Goal: Use online tool/utility: Utilize a website feature to perform a specific function

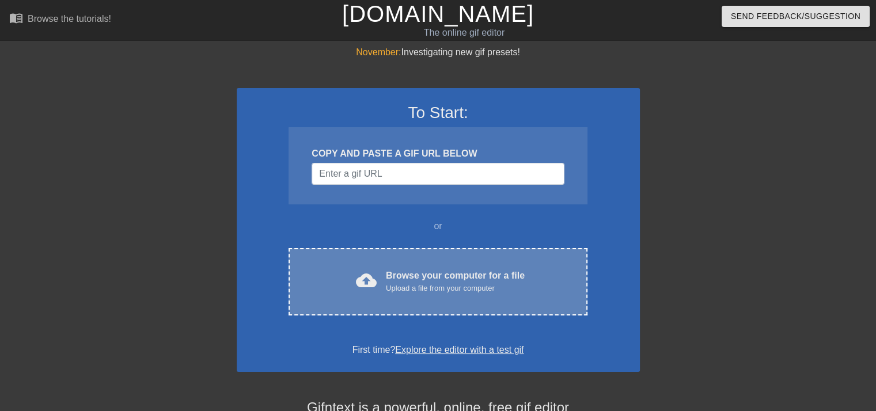
click at [445, 283] on div "Upload a file from your computer" at bounding box center [455, 289] width 139 height 12
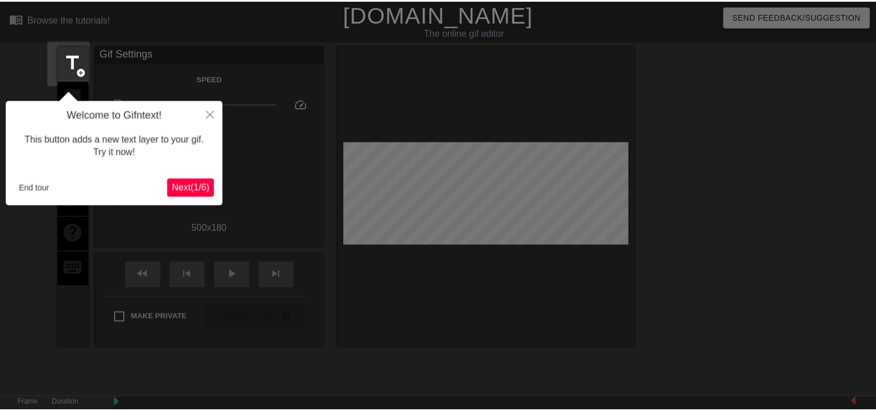
scroll to position [28, 0]
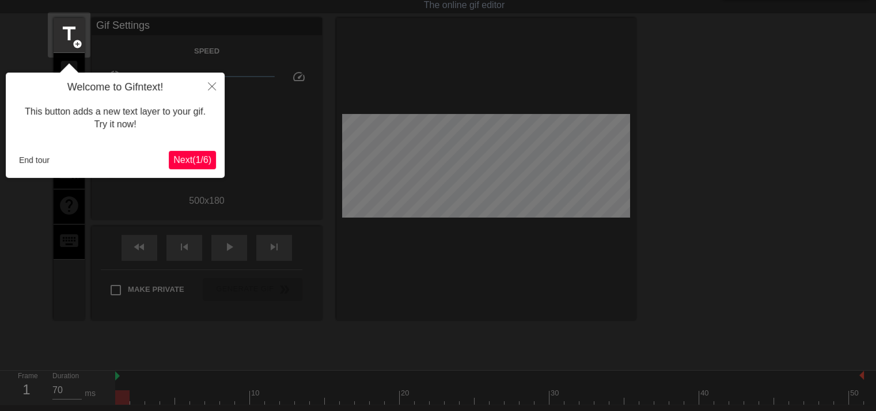
click at [182, 160] on span "Next ( 1 / 6 )" at bounding box center [192, 160] width 38 height 10
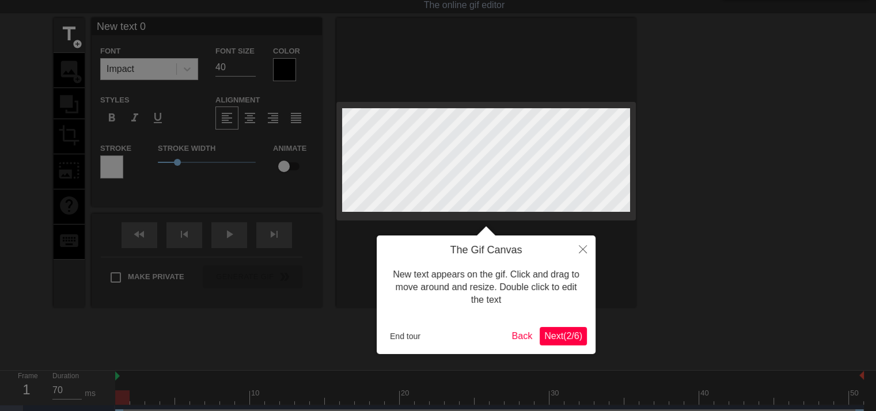
scroll to position [0, 0]
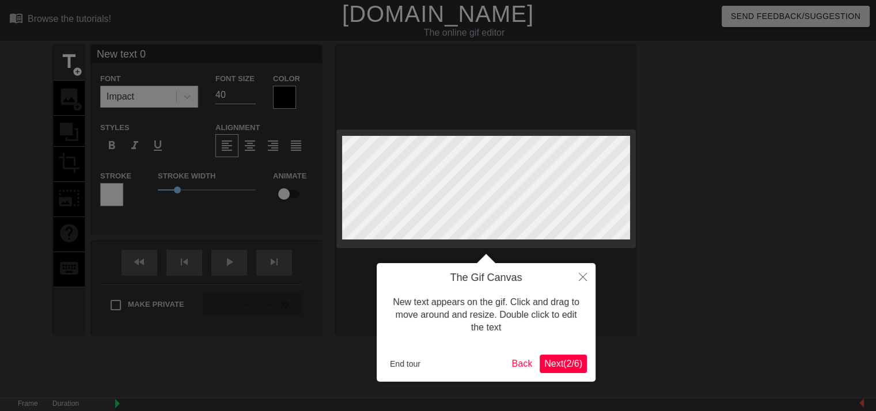
click at [558, 365] on span "Next ( 2 / 6 )" at bounding box center [564, 364] width 38 height 10
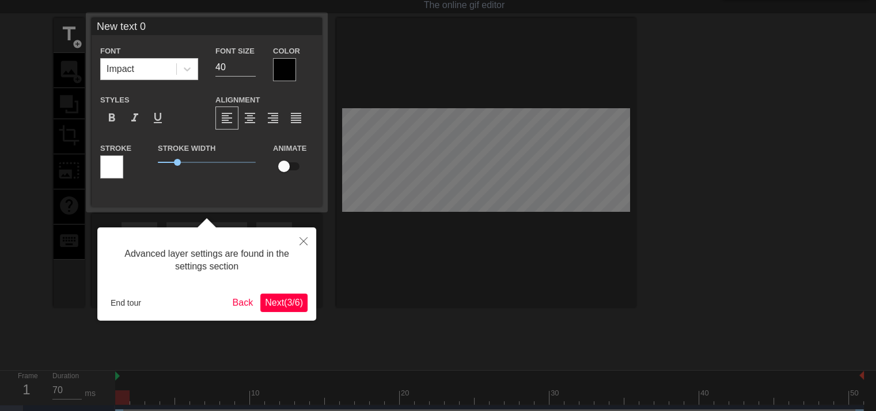
click at [285, 301] on span "Next ( 3 / 6 )" at bounding box center [284, 303] width 38 height 10
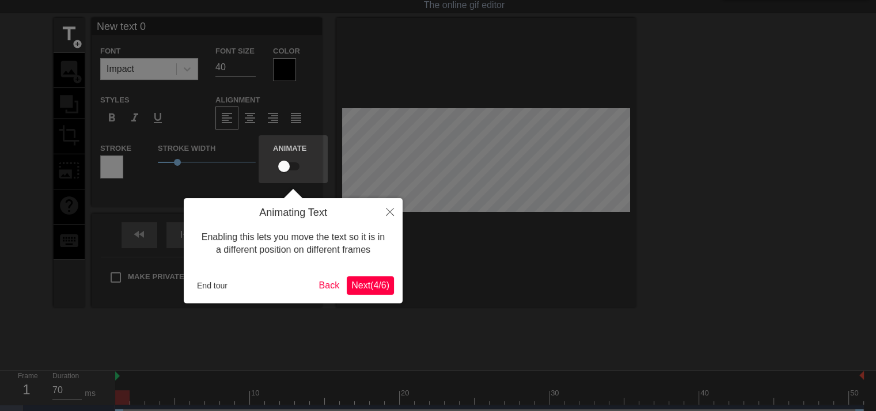
scroll to position [0, 0]
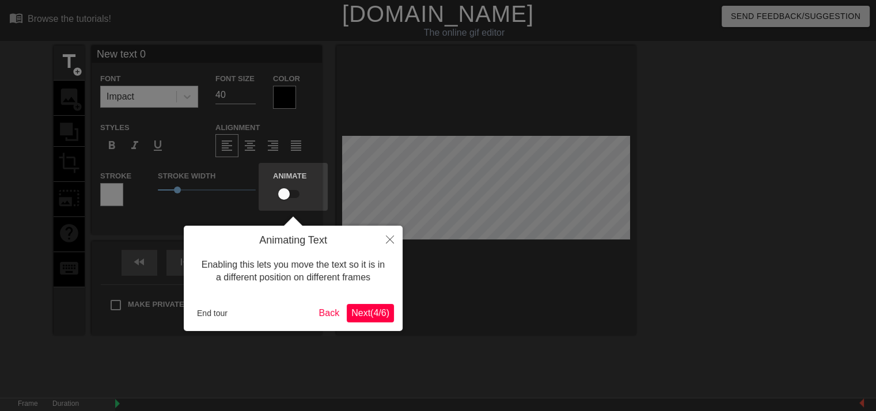
click at [369, 316] on span "Next ( 4 / 6 )" at bounding box center [370, 313] width 38 height 10
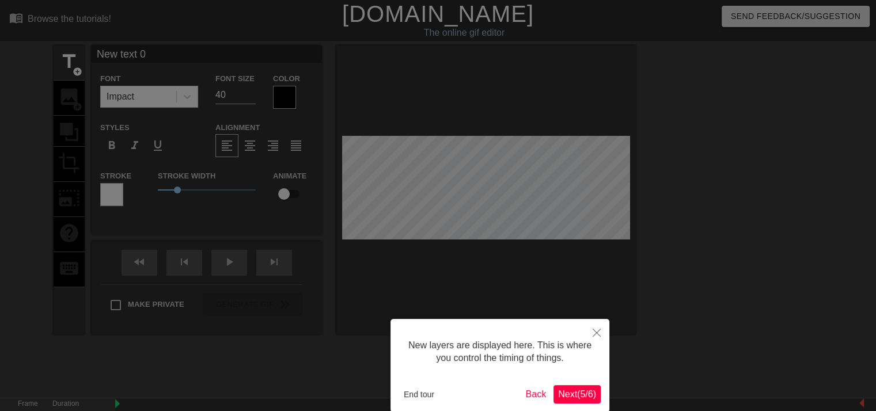
scroll to position [58, 0]
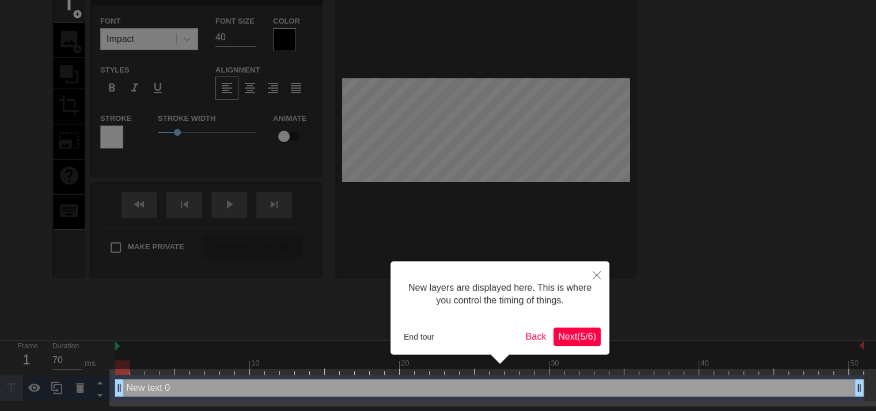
click at [577, 337] on span "Next ( 5 / 6 )" at bounding box center [577, 337] width 38 height 10
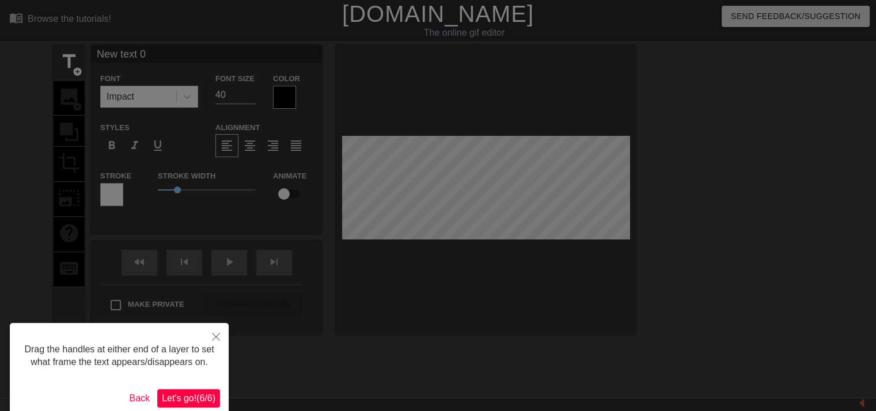
click at [186, 402] on span "Let's go! ( 6 / 6 )" at bounding box center [189, 399] width 54 height 10
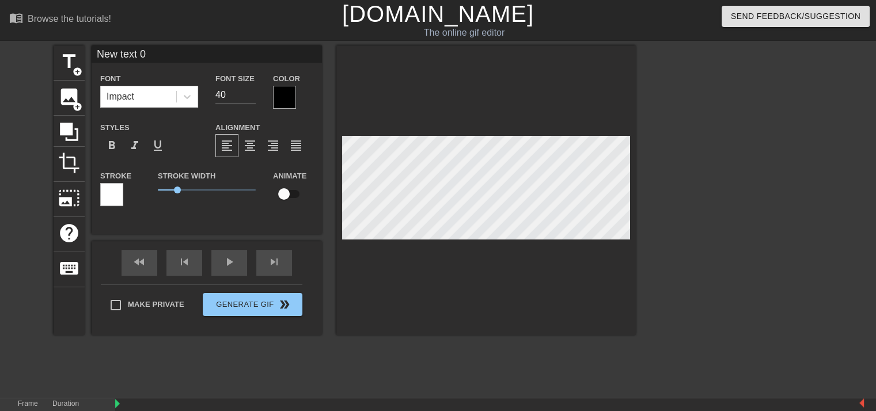
scroll to position [1, 3]
type input "J"
type textarea "J"
type input "Jo"
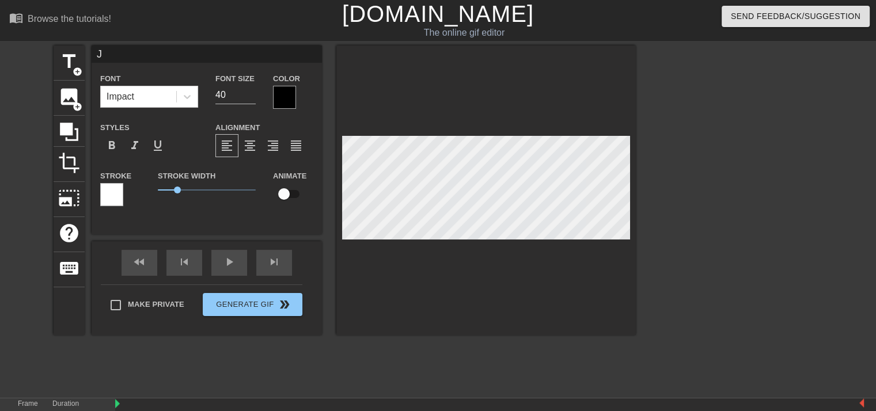
type textarea "Jo"
type input "Jol"
type textarea "Jol"
type input "Joli"
type textarea "Joli"
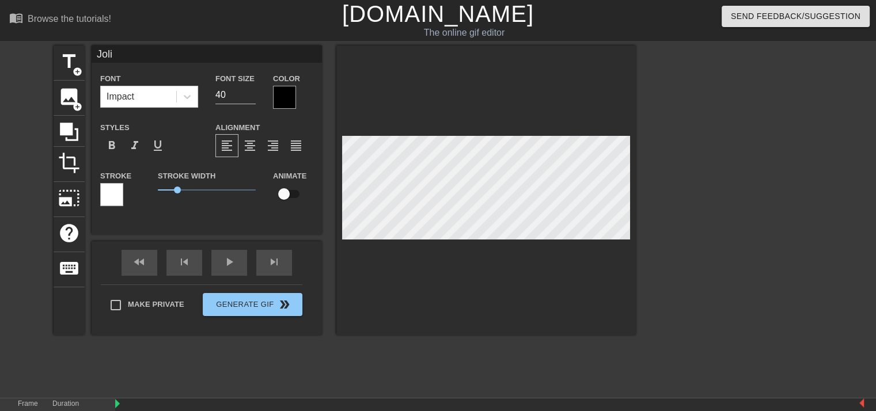
type input "Jolin"
type textarea "Jolin"
type input "Joling"
type textarea "Joling"
click at [281, 90] on div at bounding box center [284, 97] width 23 height 23
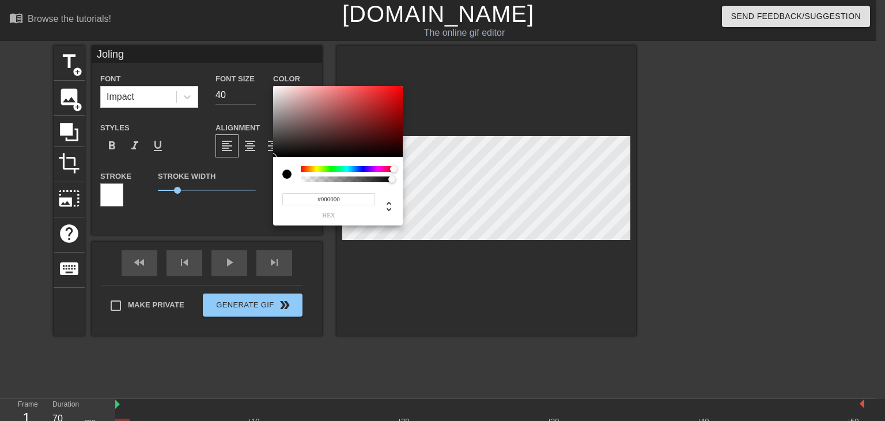
drag, startPoint x: 302, startPoint y: 169, endPoint x: 460, endPoint y: 168, distance: 157.9
click at [460, 168] on div "#000000 hex" at bounding box center [442, 210] width 885 height 421
click at [274, 88] on div at bounding box center [338, 121] width 130 height 71
type input "#FFFFFF"
drag, startPoint x: 390, startPoint y: 87, endPoint x: 241, endPoint y: 77, distance: 149.0
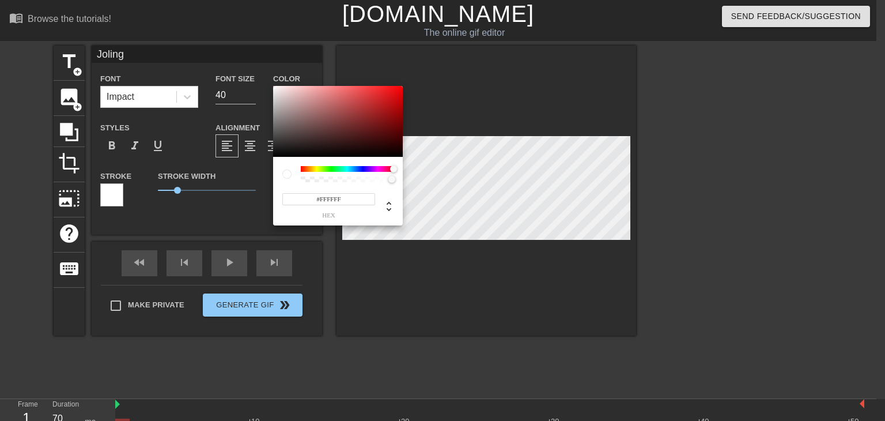
click at [241, 77] on div "#FFFFFF hex" at bounding box center [442, 210] width 885 height 421
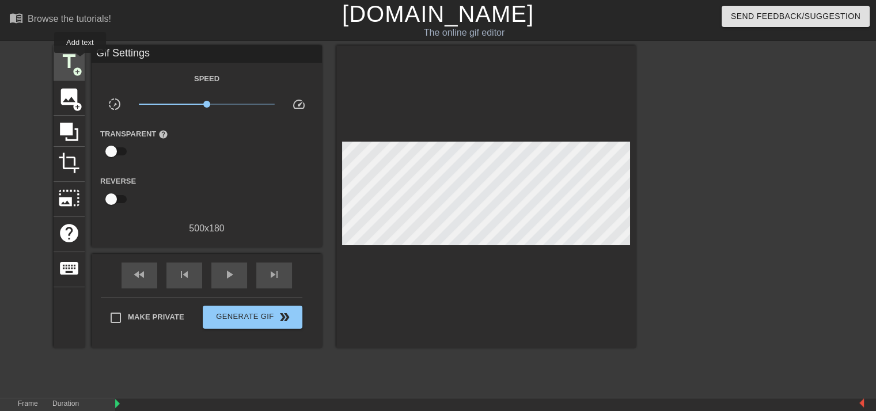
click at [80, 61] on div "title add_circle" at bounding box center [69, 63] width 31 height 35
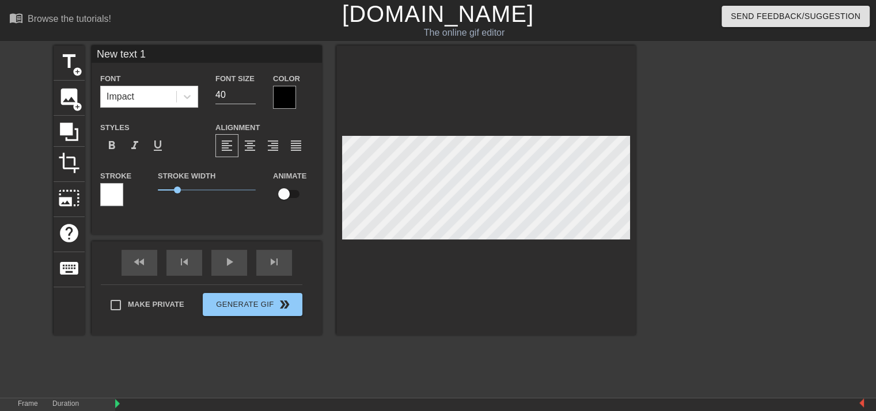
click at [293, 96] on div at bounding box center [284, 97] width 23 height 23
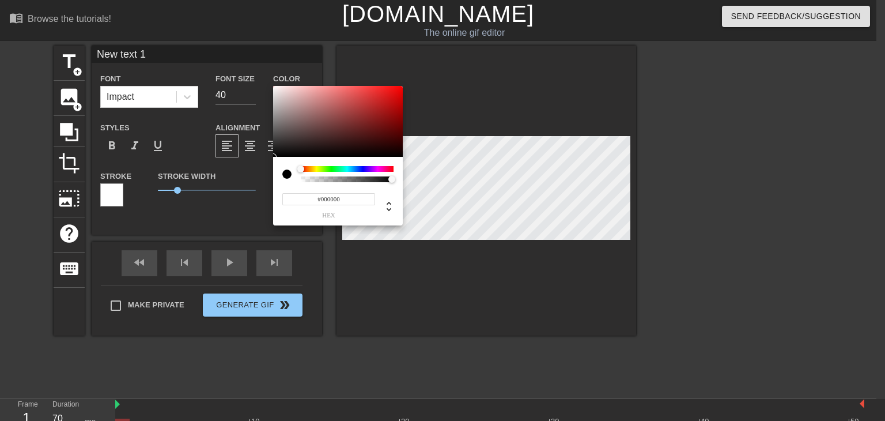
click at [300, 171] on div at bounding box center [300, 168] width 7 height 7
type input "#F6F1F1"
click at [276, 88] on div at bounding box center [338, 121] width 130 height 71
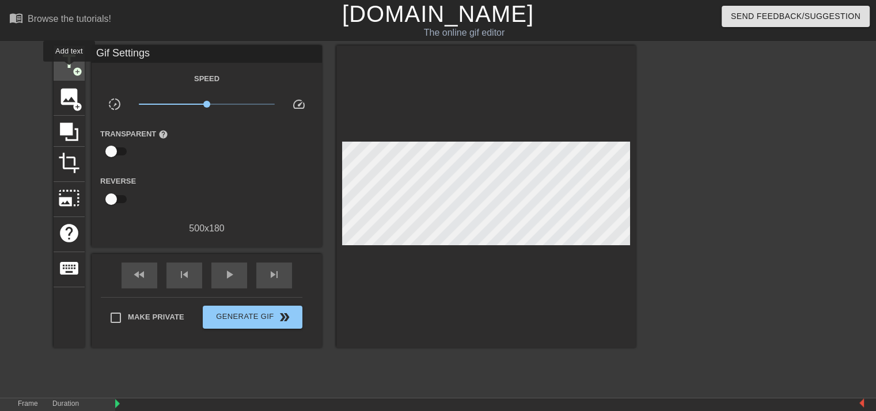
click at [69, 69] on span "title" at bounding box center [69, 62] width 22 height 22
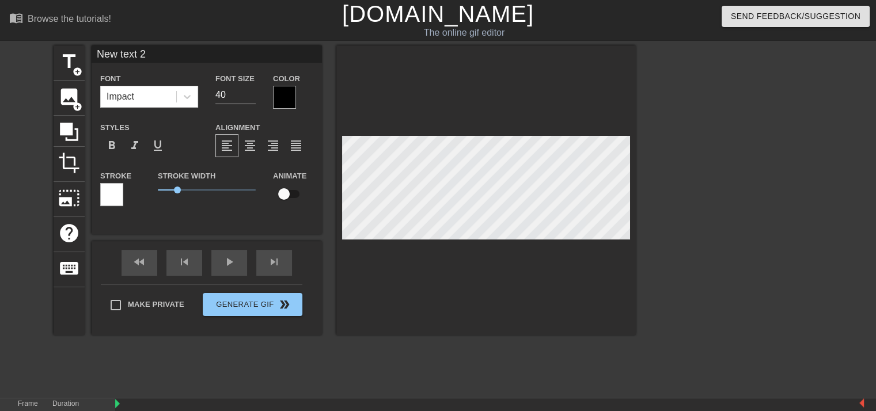
click at [282, 97] on div at bounding box center [284, 97] width 23 height 23
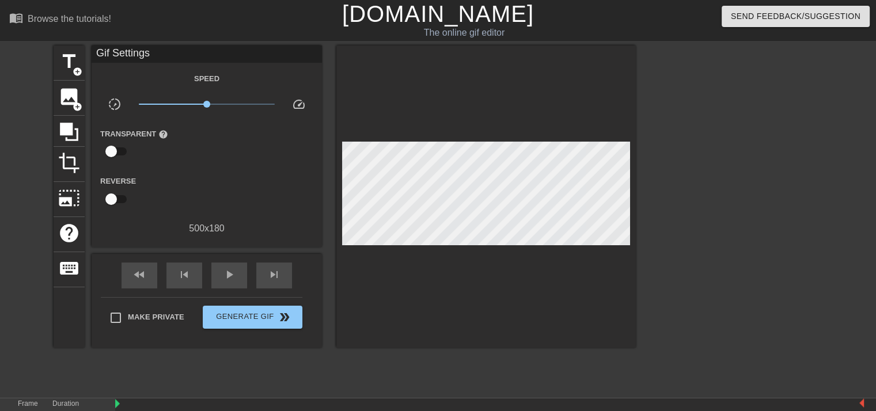
drag, startPoint x: 449, startPoint y: 240, endPoint x: 471, endPoint y: 384, distance: 146.2
click at [471, 384] on div "title add_circle image add_circle crop photo_size_select_large help keyboard Gi…" at bounding box center [345, 219] width 583 height 346
click at [78, 75] on span "add_circle" at bounding box center [78, 72] width 10 height 10
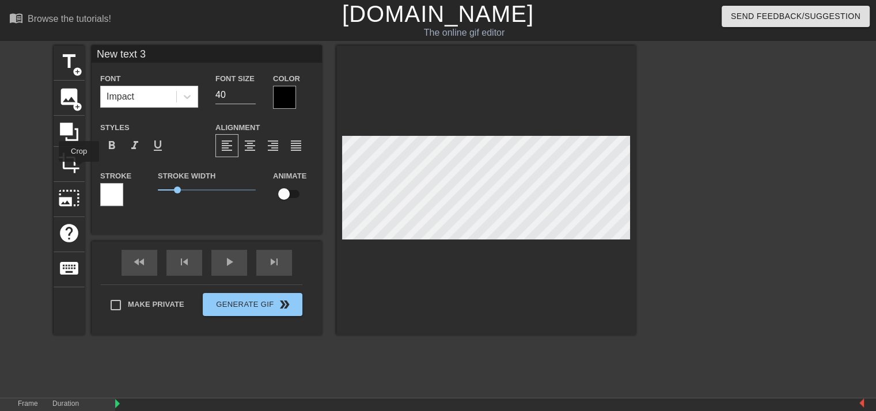
scroll to position [127, 0]
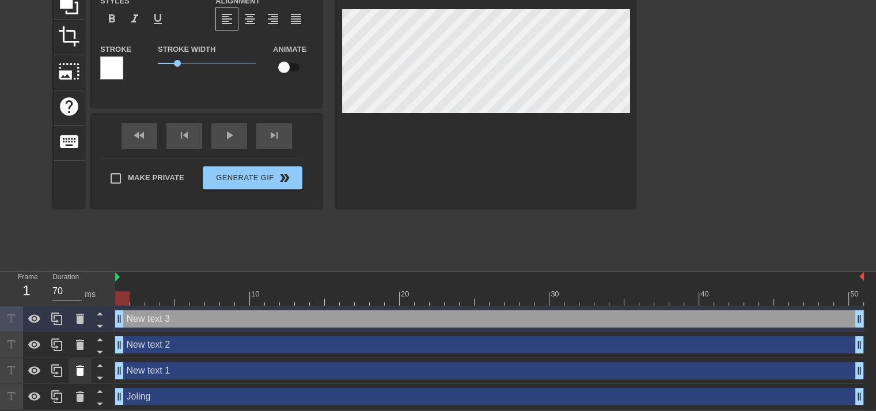
click at [73, 369] on icon at bounding box center [80, 371] width 14 height 14
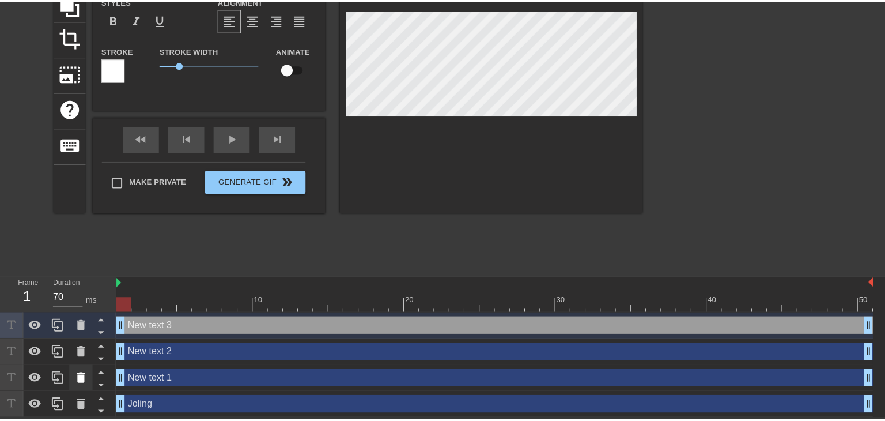
scroll to position [119, 0]
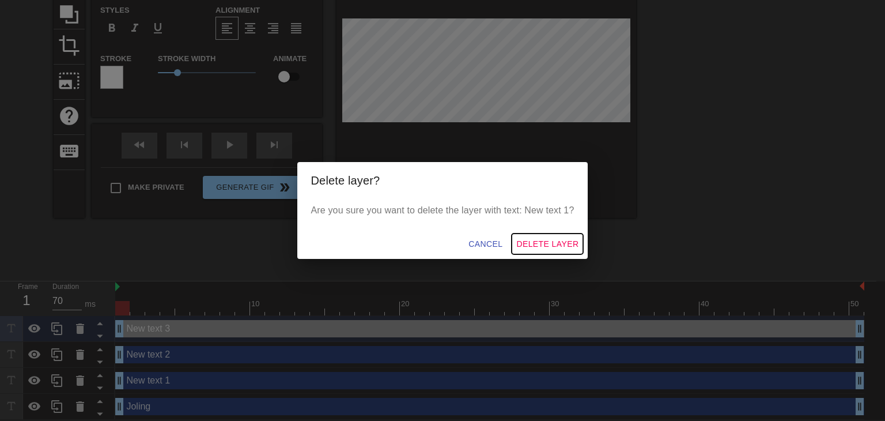
click at [565, 244] on span "Delete Layer" at bounding box center [547, 244] width 62 height 14
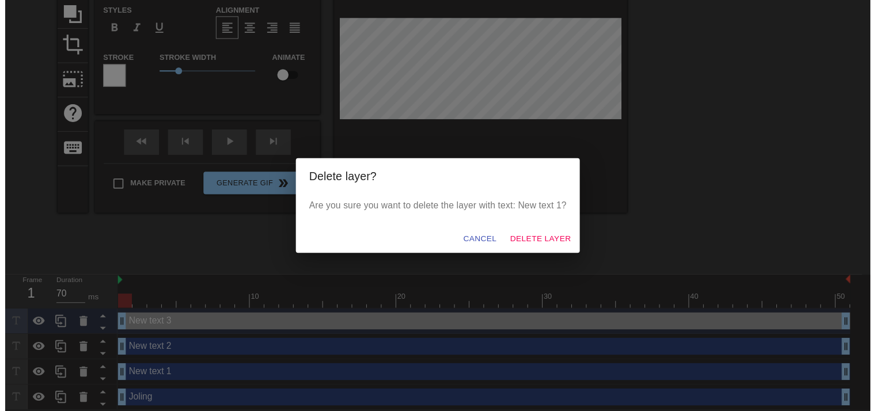
scroll to position [101, 0]
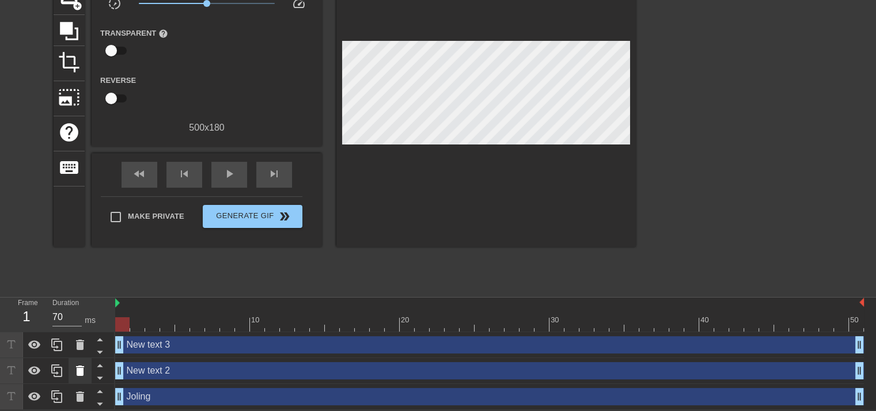
click at [75, 370] on icon at bounding box center [80, 371] width 14 height 14
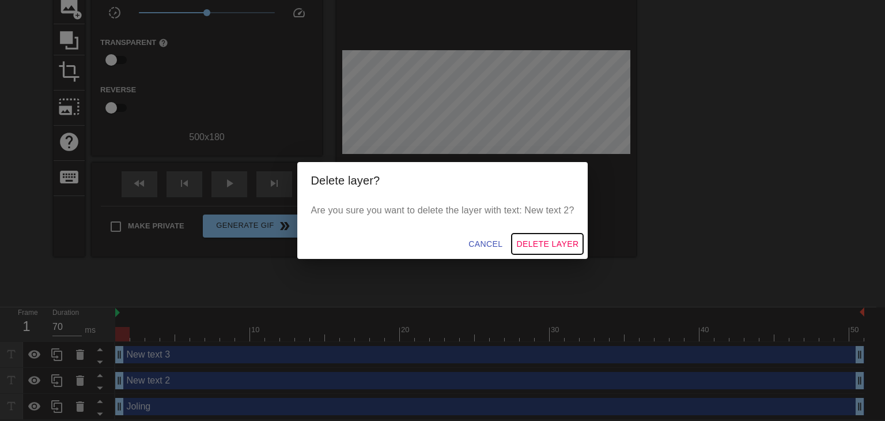
click at [532, 241] on span "Delete Layer" at bounding box center [547, 244] width 62 height 14
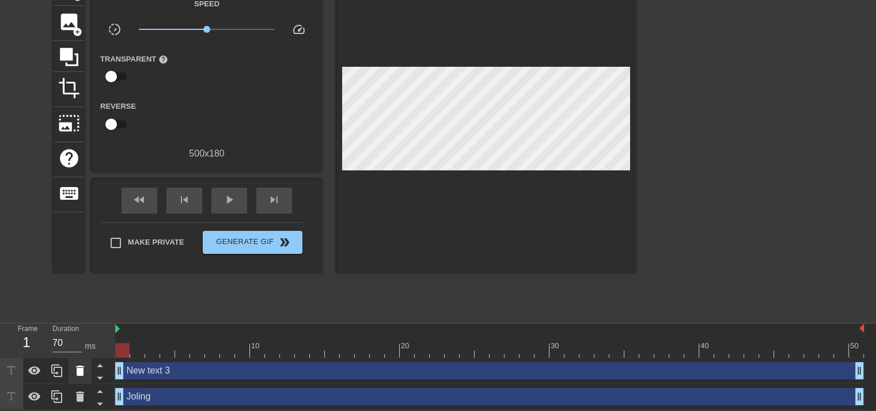
click at [77, 369] on icon at bounding box center [80, 371] width 8 height 10
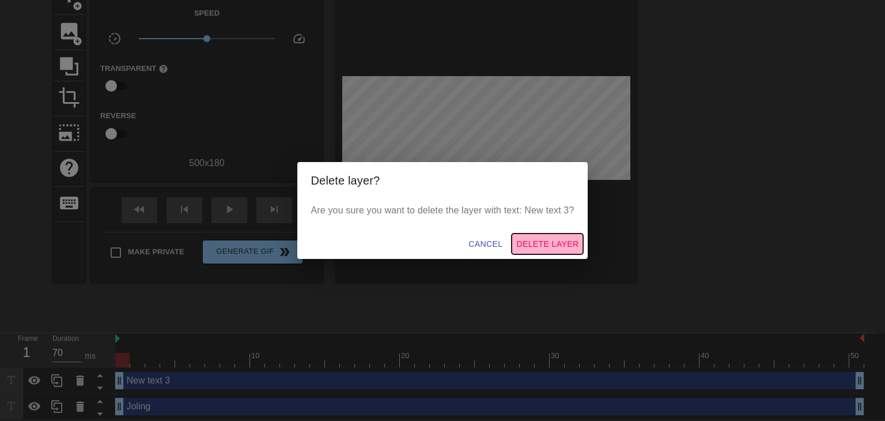
click at [532, 240] on span "Delete Layer" at bounding box center [547, 244] width 62 height 14
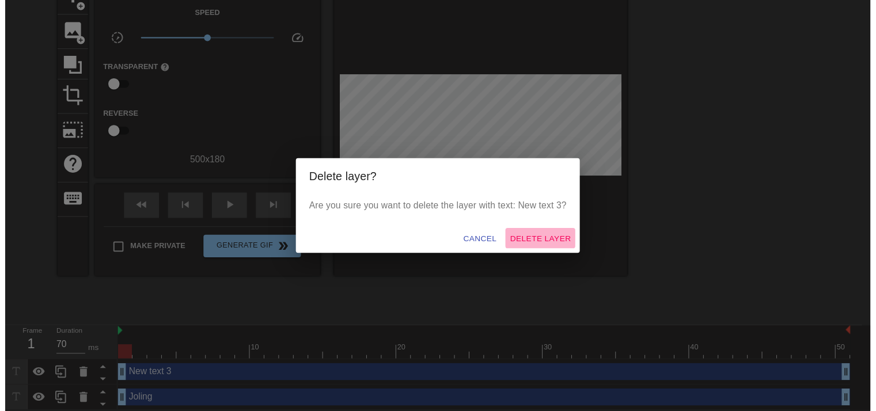
scroll to position [50, 0]
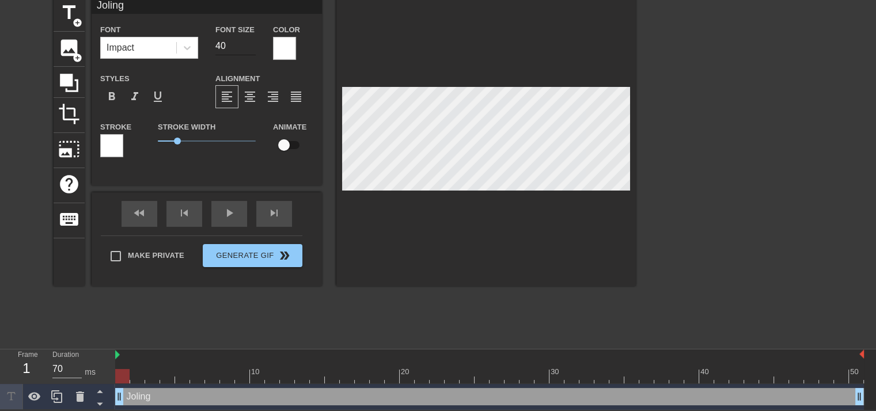
click at [231, 41] on input "40" at bounding box center [236, 46] width 40 height 18
click at [248, 46] on input "39" at bounding box center [236, 46] width 40 height 18
click at [248, 46] on input "38" at bounding box center [236, 46] width 40 height 18
click at [248, 46] on input "37" at bounding box center [236, 46] width 40 height 18
click at [248, 46] on input "36" at bounding box center [236, 46] width 40 height 18
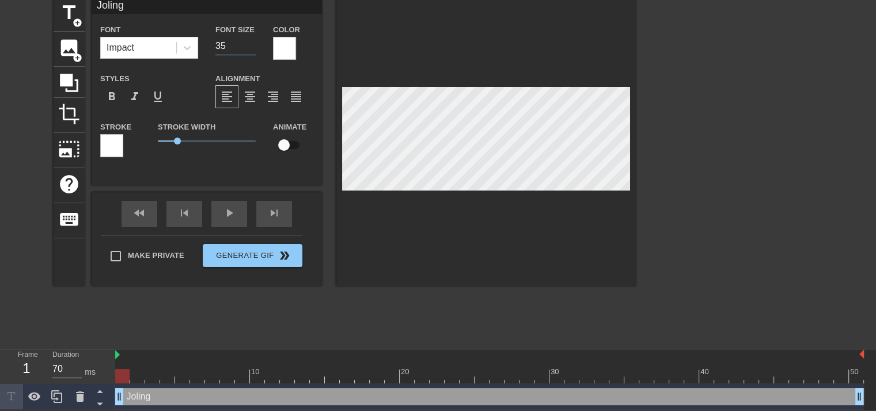
click at [248, 46] on input "35" at bounding box center [236, 46] width 40 height 18
click at [248, 46] on input "34" at bounding box center [236, 46] width 40 height 18
click at [248, 46] on input "33" at bounding box center [236, 46] width 40 height 18
click at [248, 46] on input "32" at bounding box center [236, 46] width 40 height 18
click at [248, 46] on input "31" at bounding box center [236, 46] width 40 height 18
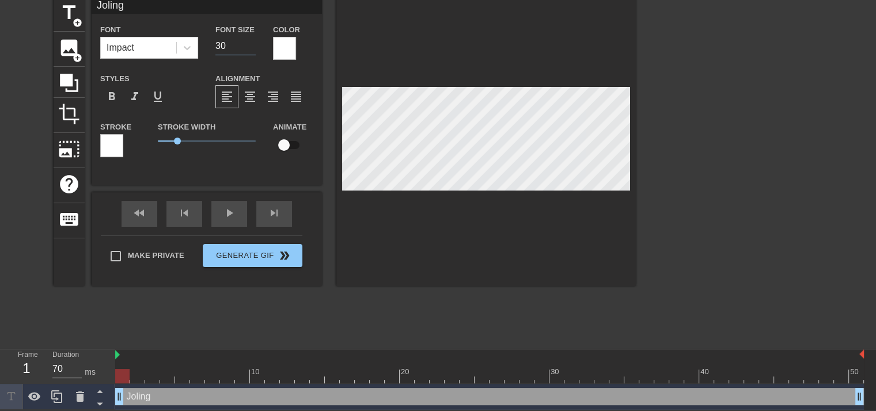
click at [248, 46] on input "30" at bounding box center [236, 46] width 40 height 18
click at [248, 46] on input "29" at bounding box center [236, 46] width 40 height 18
click at [248, 46] on input "28" at bounding box center [236, 46] width 40 height 18
click at [248, 46] on input "27" at bounding box center [236, 46] width 40 height 18
click at [248, 46] on input "26" at bounding box center [236, 46] width 40 height 18
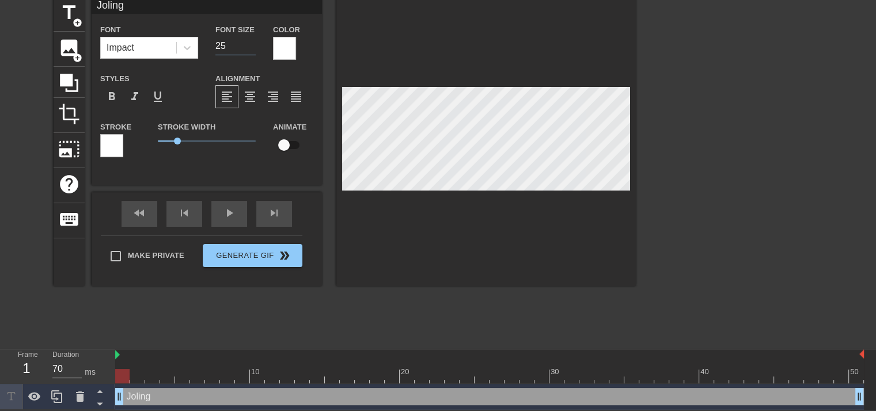
click at [248, 46] on input "25" at bounding box center [236, 46] width 40 height 18
click at [248, 46] on input "24" at bounding box center [236, 46] width 40 height 18
type input "23"
click at [248, 46] on input "23" at bounding box center [236, 46] width 40 height 18
click at [130, 92] on span "format_italic" at bounding box center [135, 97] width 14 height 14
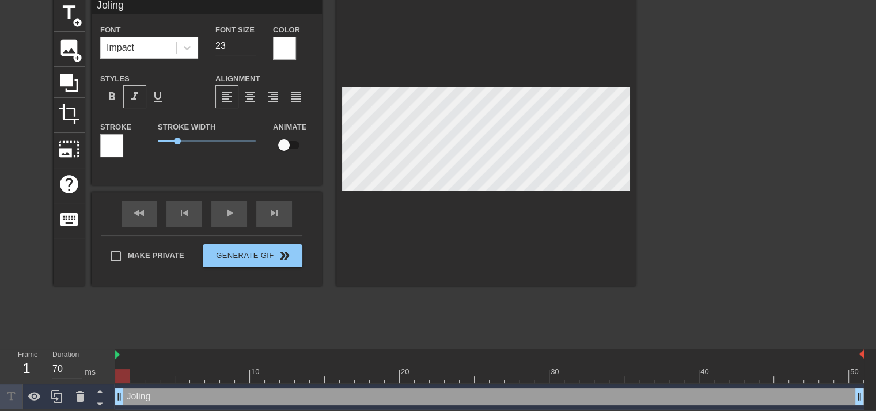
click at [115, 152] on div at bounding box center [111, 145] width 23 height 23
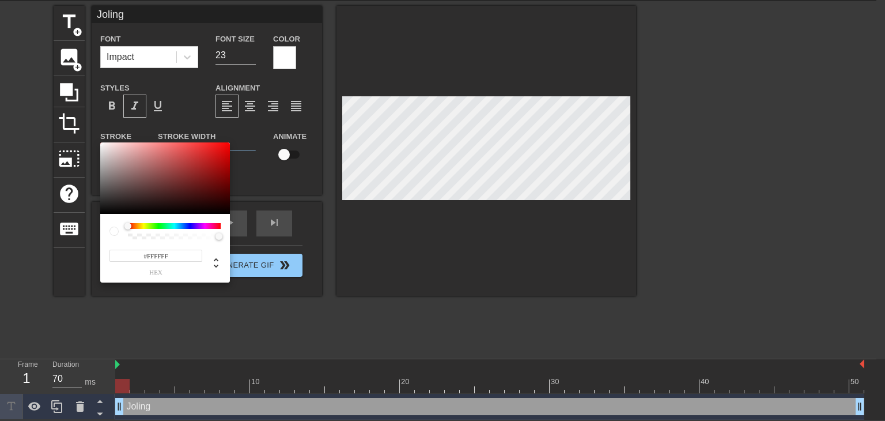
type input "#080808"
click at [103, 211] on div at bounding box center [165, 177] width 130 height 71
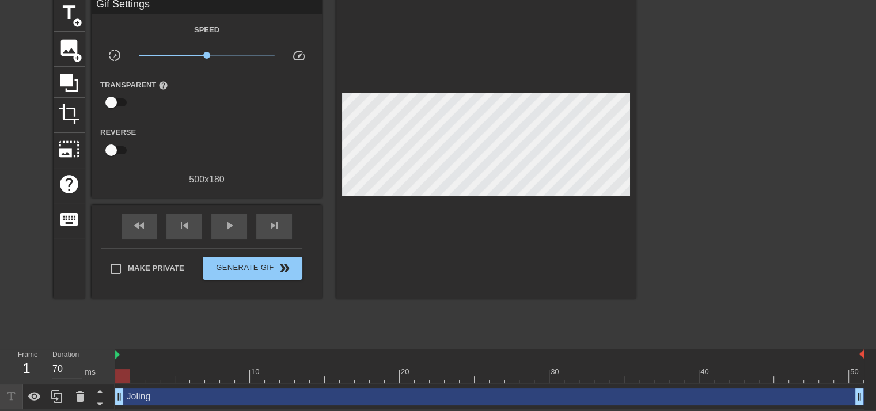
scroll to position [0, 0]
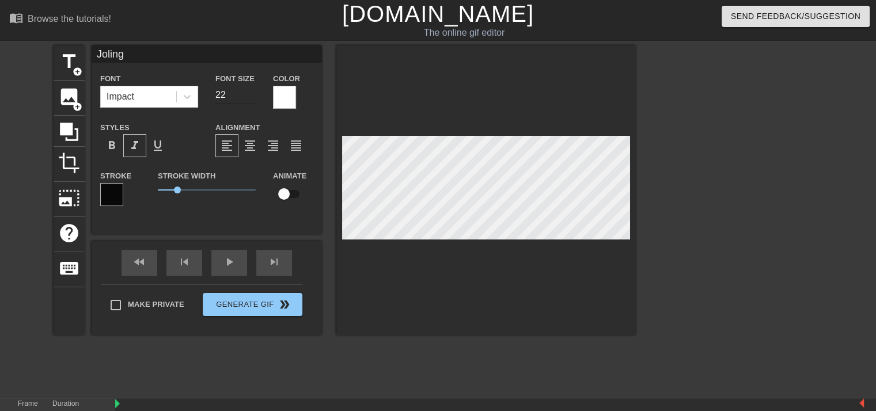
click at [250, 96] on input "22" at bounding box center [236, 95] width 40 height 18
type input "21"
click at [250, 96] on input "21" at bounding box center [236, 95] width 40 height 18
click at [162, 93] on div "Impact" at bounding box center [138, 96] width 75 height 21
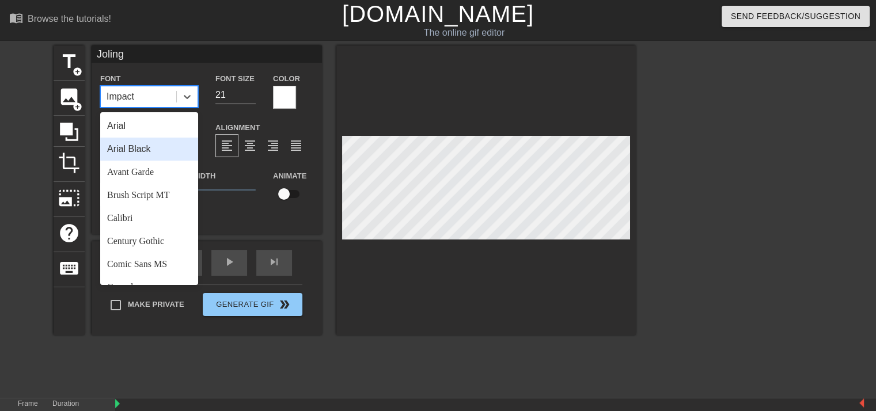
click at [148, 148] on div "Arial Black" at bounding box center [149, 149] width 98 height 23
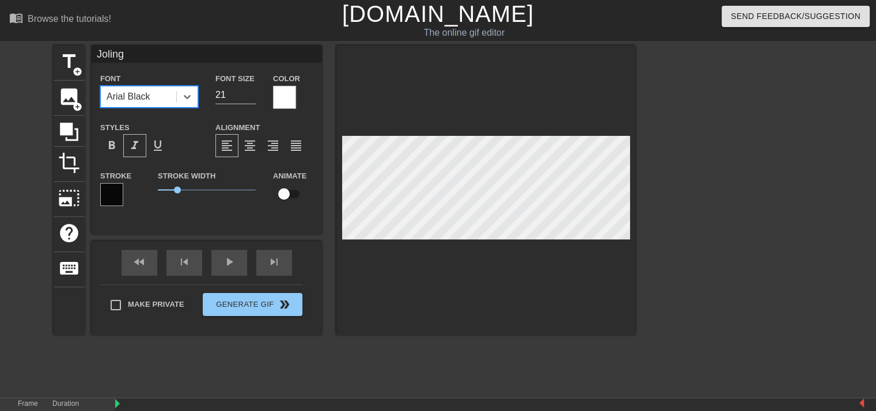
click at [162, 101] on div "Arial Black" at bounding box center [138, 96] width 75 height 21
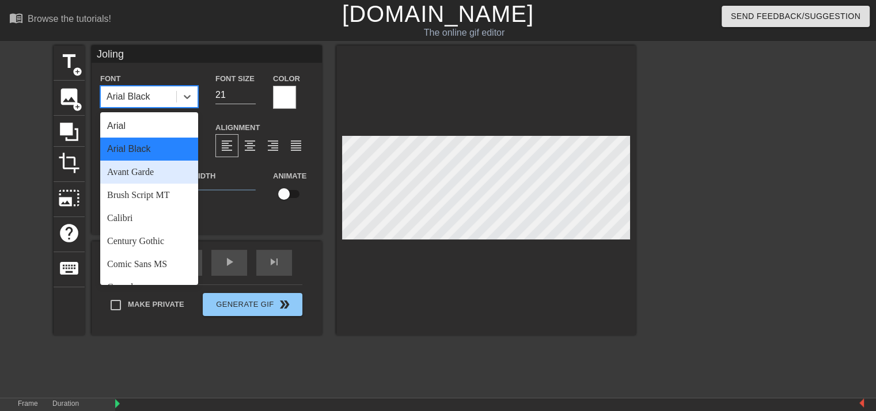
click at [152, 179] on div "Avant Garde" at bounding box center [149, 172] width 98 height 23
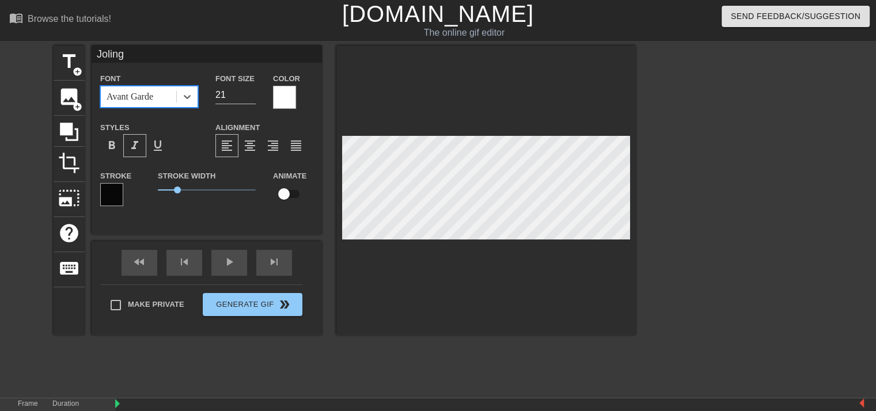
click at [149, 97] on div "Avant Garde" at bounding box center [130, 97] width 47 height 14
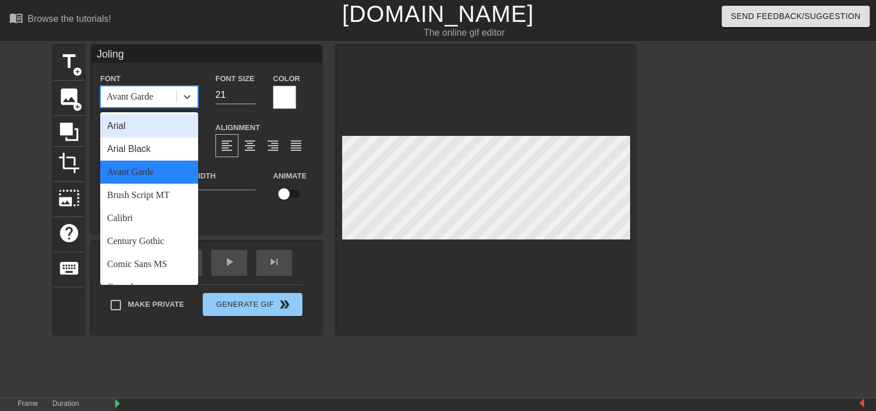
click at [145, 130] on div "Arial" at bounding box center [149, 126] width 98 height 23
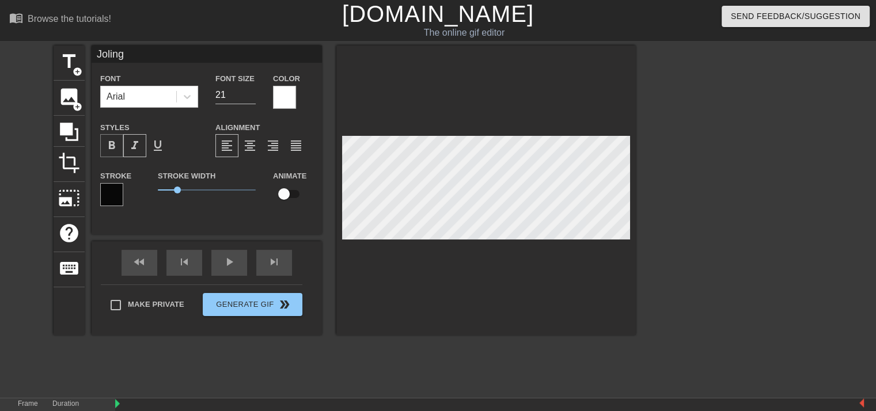
click at [113, 146] on span "format_bold" at bounding box center [112, 146] width 14 height 14
click at [153, 97] on div "Arial" at bounding box center [138, 96] width 75 height 21
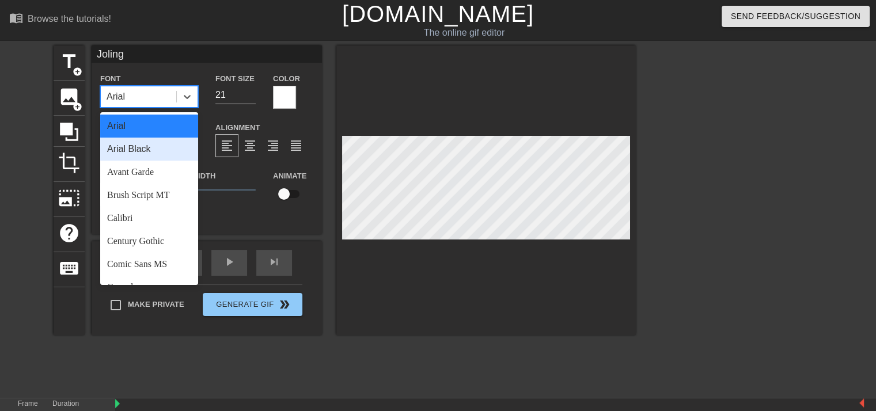
click at [143, 152] on div "Arial Black" at bounding box center [149, 149] width 98 height 23
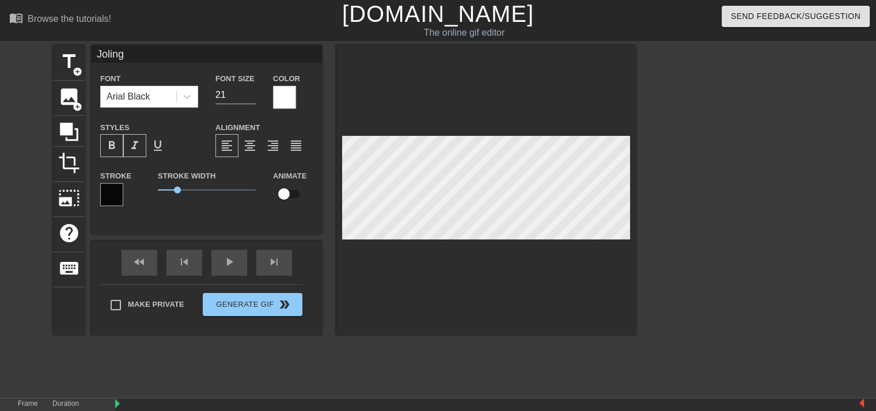
click at [694, 215] on div at bounding box center [736, 219] width 173 height 346
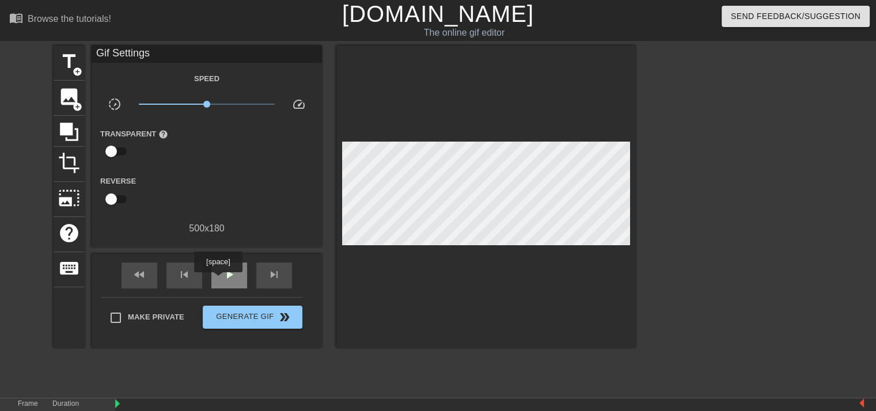
click at [218, 281] on div "play_arrow" at bounding box center [229, 276] width 36 height 26
click at [469, 240] on div at bounding box center [487, 197] width 300 height 303
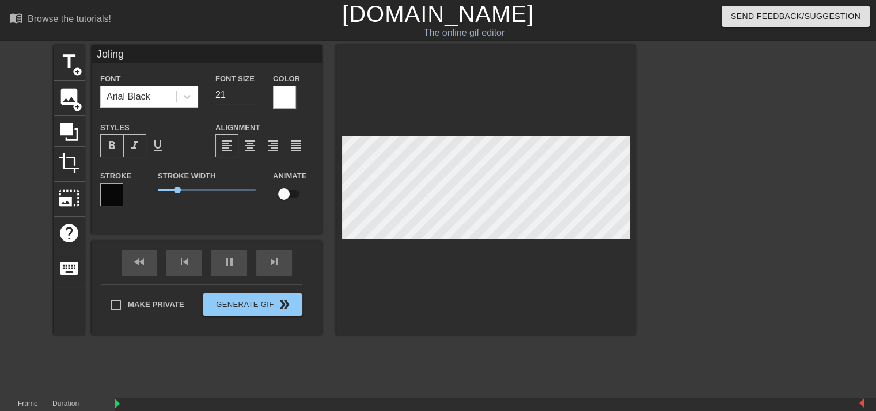
click at [556, 337] on div "title add_circle image add_circle crop photo_size_select_large help keyboard Jo…" at bounding box center [345, 219] width 583 height 346
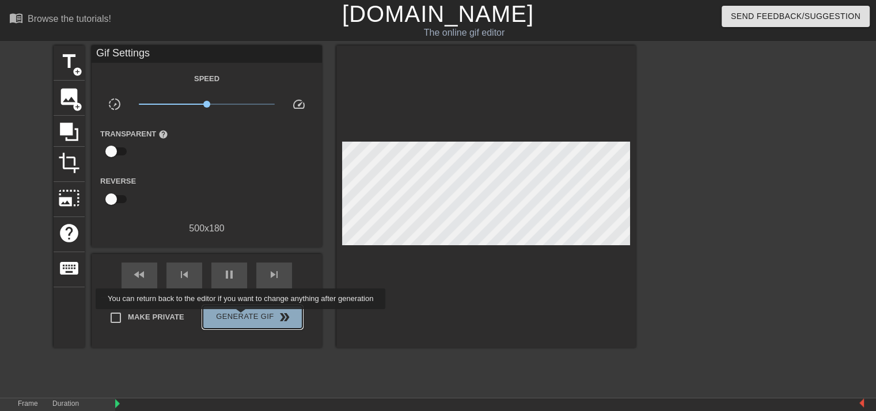
click at [242, 317] on span "Generate Gif double_arrow" at bounding box center [252, 318] width 90 height 14
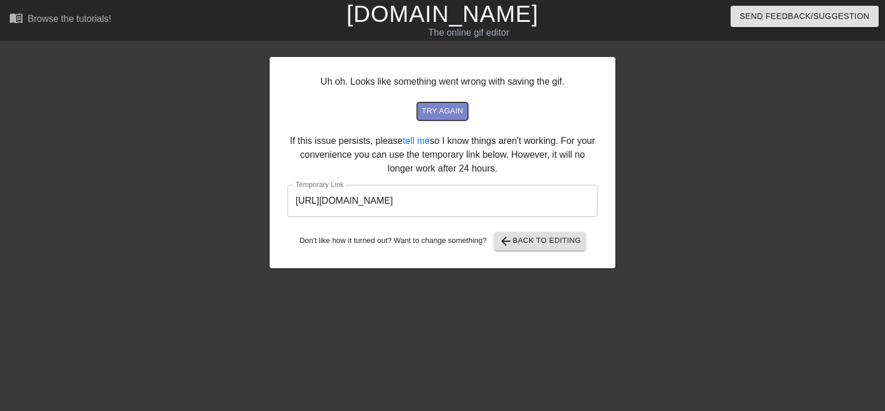
click at [439, 111] on span "try again" at bounding box center [442, 111] width 41 height 13
click at [416, 200] on input "[URL][DOMAIN_NAME]" at bounding box center [443, 201] width 310 height 32
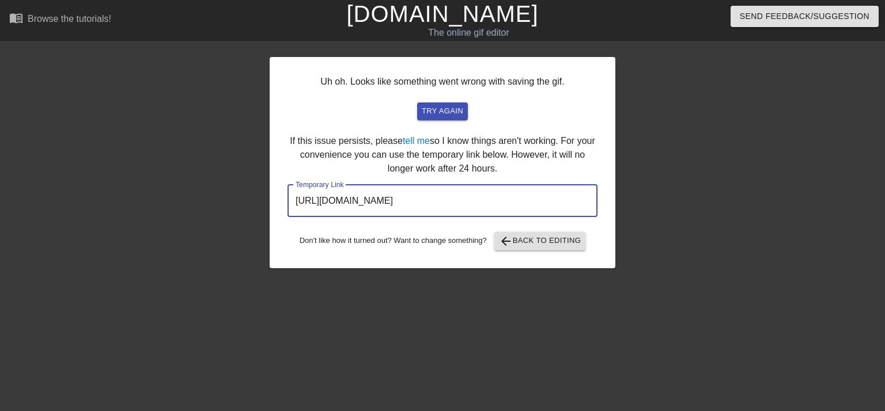
click at [416, 200] on input "[URL][DOMAIN_NAME]" at bounding box center [443, 201] width 310 height 32
